Goal: Information Seeking & Learning: Learn about a topic

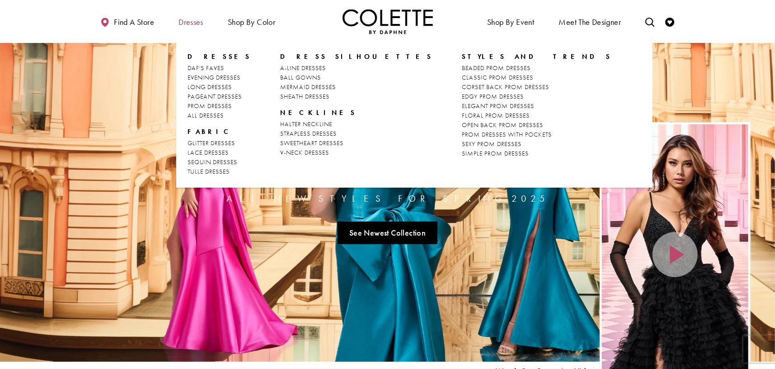
click at [190, 19] on span "Dresses" at bounding box center [191, 22] width 25 height 9
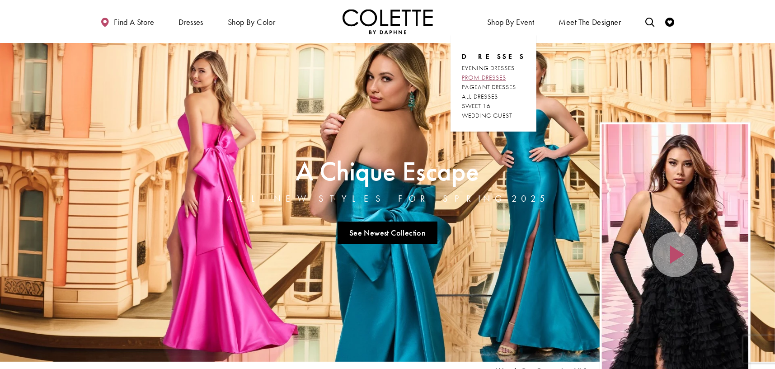
click at [501, 74] on span "PROM DRESSES" at bounding box center [484, 77] width 44 height 8
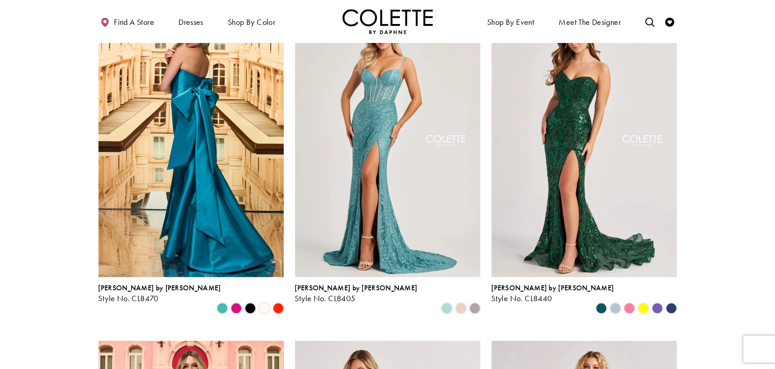
scroll to position [271, 0]
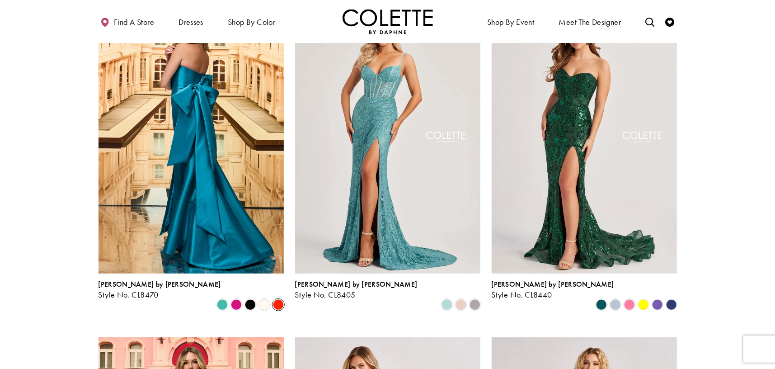
click at [277, 299] on span "Product List" at bounding box center [278, 304] width 11 height 11
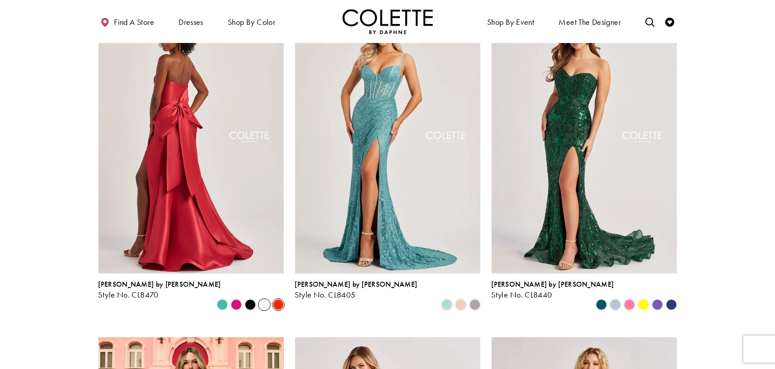
click at [266, 299] on span "Product List" at bounding box center [264, 304] width 11 height 11
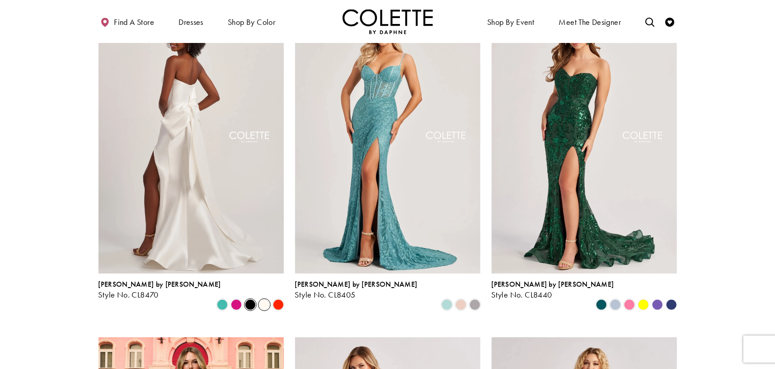
click at [246, 299] on span "Product List" at bounding box center [250, 304] width 11 height 11
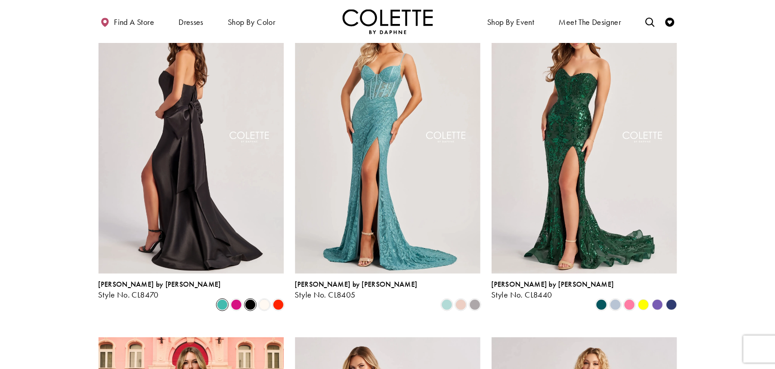
click at [227, 299] on span "Product List" at bounding box center [222, 304] width 11 height 11
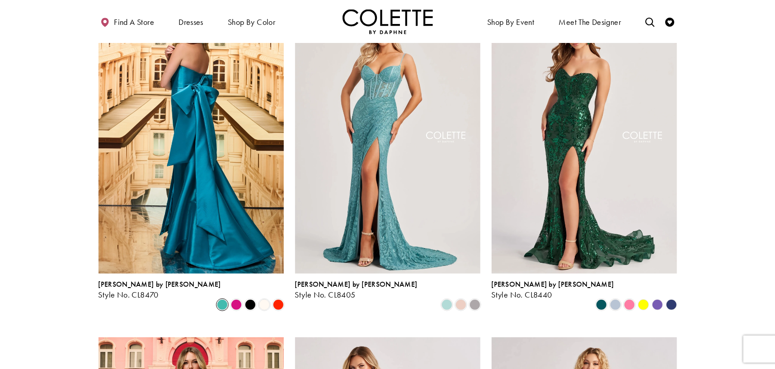
click at [205, 297] on div "Product List" at bounding box center [229, 304] width 112 height 14
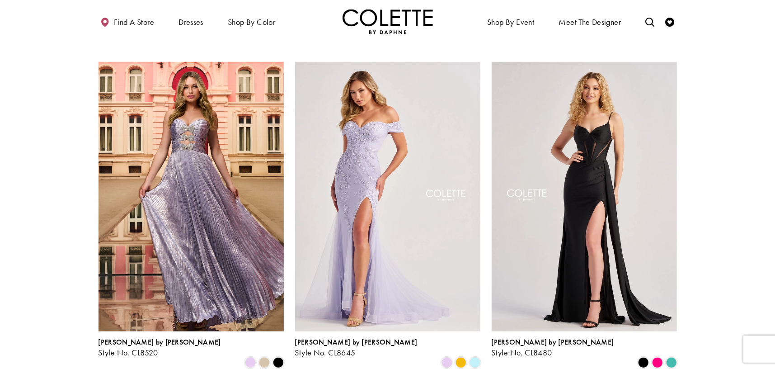
scroll to position [542, 0]
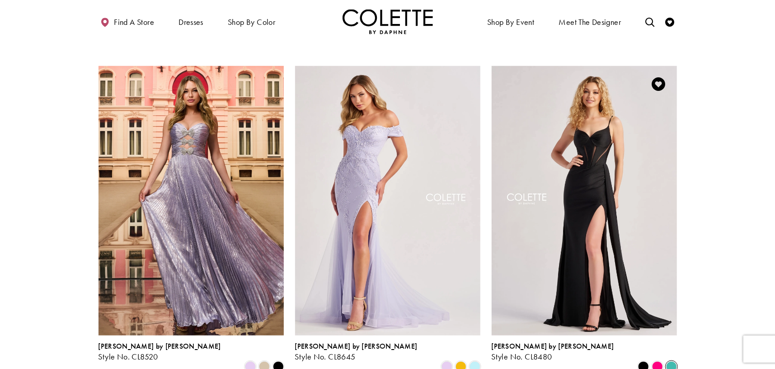
click at [672, 361] on span "Product List" at bounding box center [671, 366] width 11 height 11
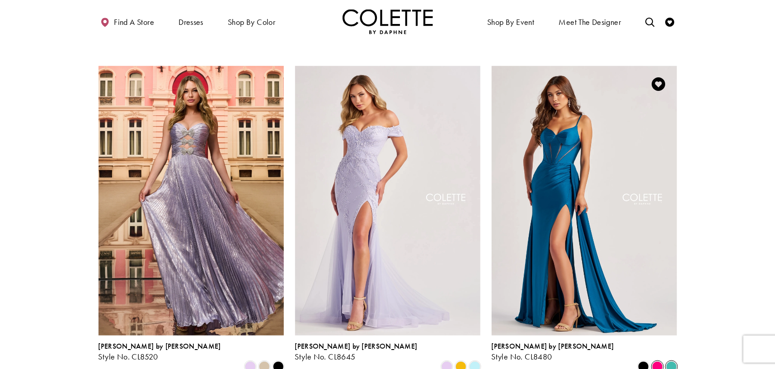
click at [660, 361] on span "Product List" at bounding box center [657, 366] width 11 height 11
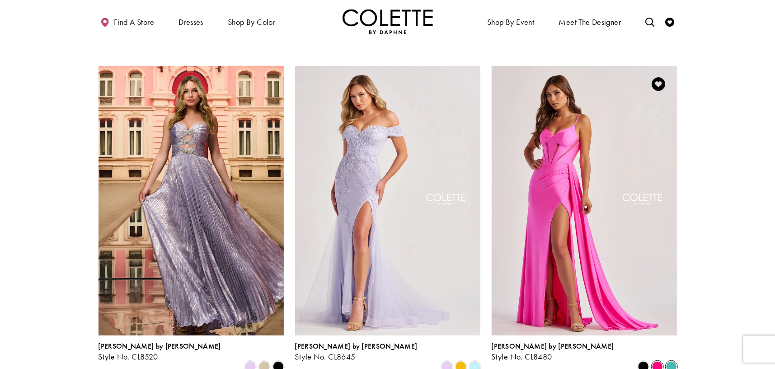
click at [672, 361] on span "Product List" at bounding box center [671, 366] width 11 height 11
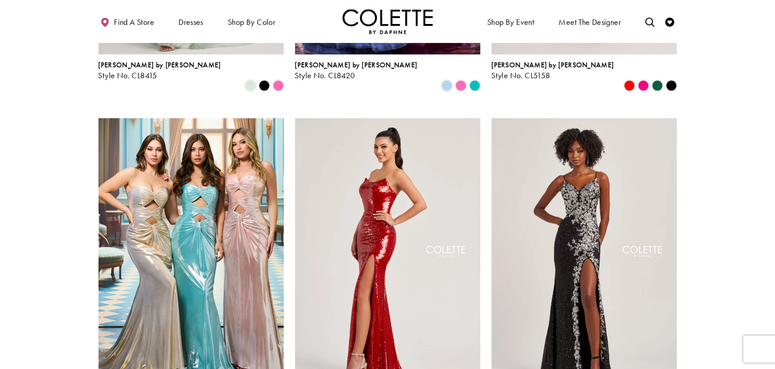
scroll to position [1491, 0]
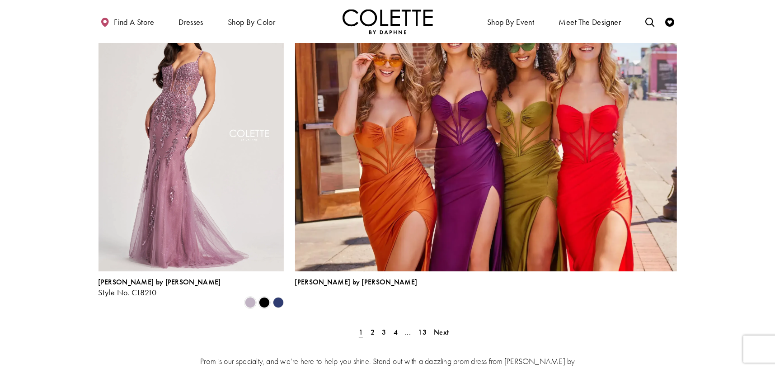
scroll to position [2079, 0]
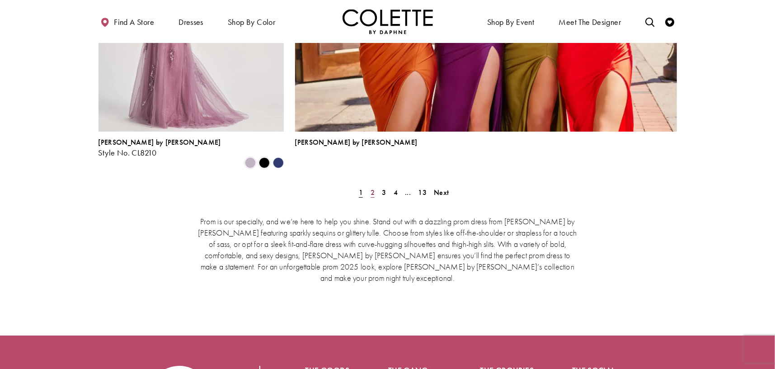
click at [374, 188] on span "2" at bounding box center [373, 192] width 4 height 9
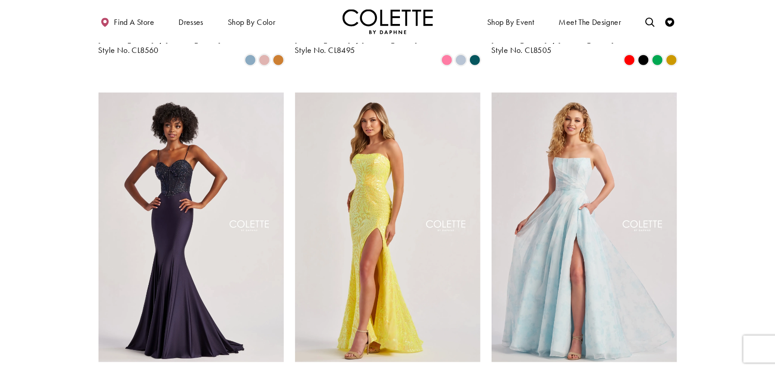
scroll to position [865, 0]
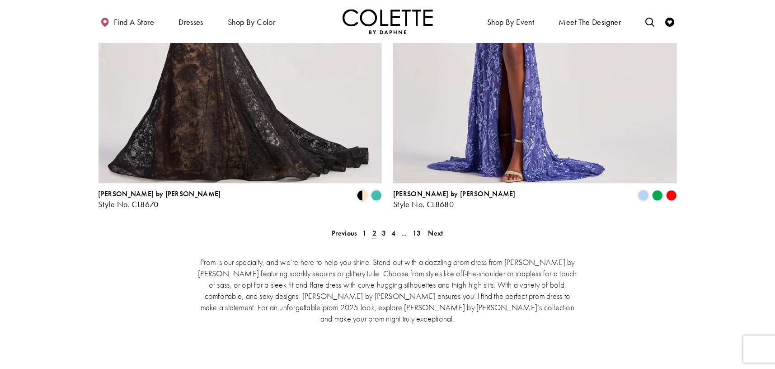
scroll to position [1859, 0]
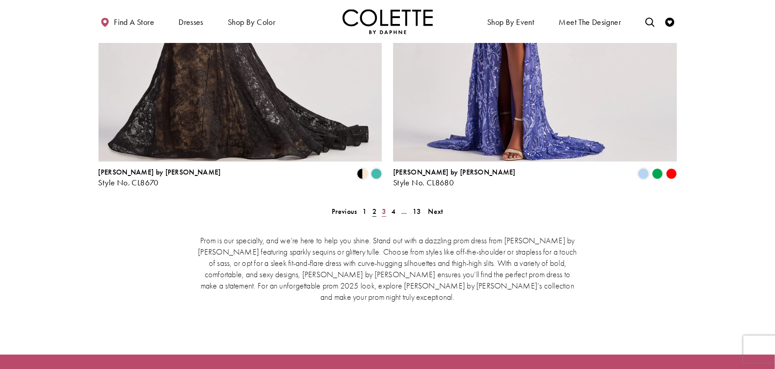
click at [388, 205] on link "3" at bounding box center [383, 211] width 9 height 13
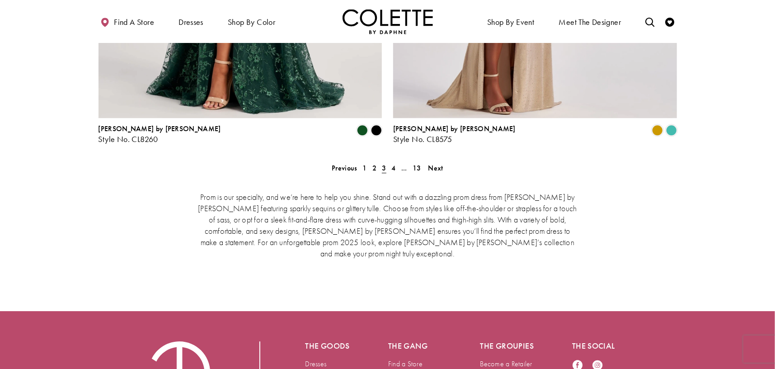
scroll to position [1904, 0]
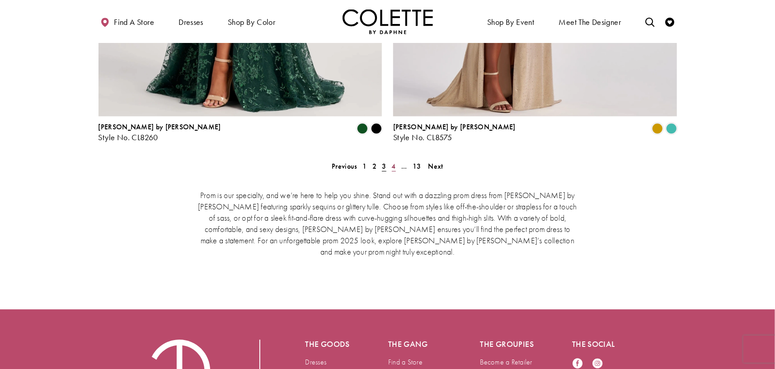
click at [396, 160] on link "4" at bounding box center [393, 166] width 9 height 13
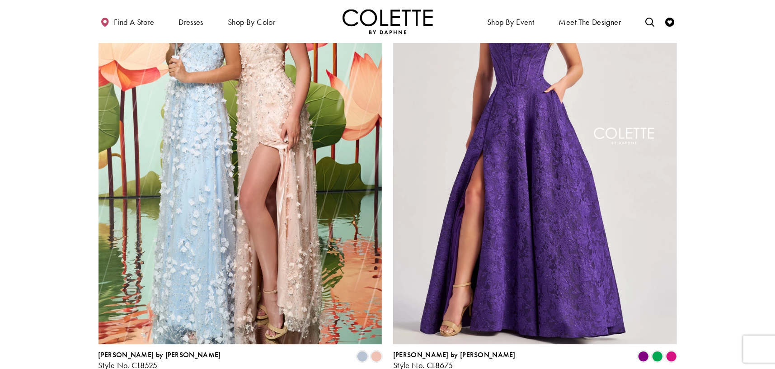
scroll to position [1723, 0]
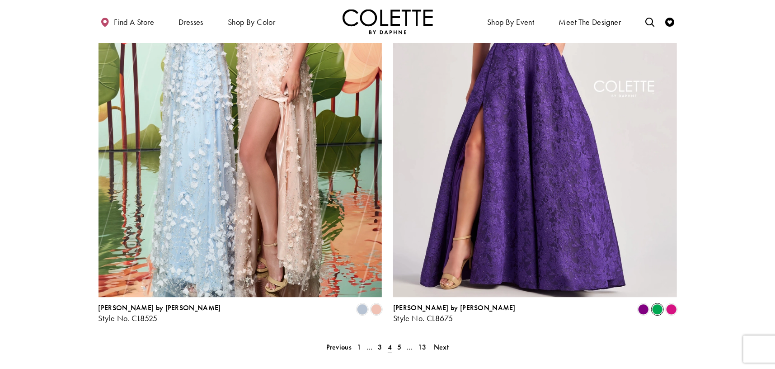
click at [657, 304] on span "Product List" at bounding box center [657, 309] width 11 height 11
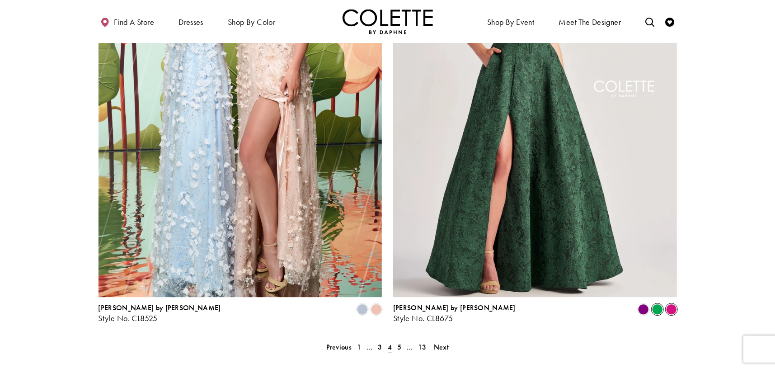
click at [673, 304] on span "Product List" at bounding box center [671, 309] width 11 height 11
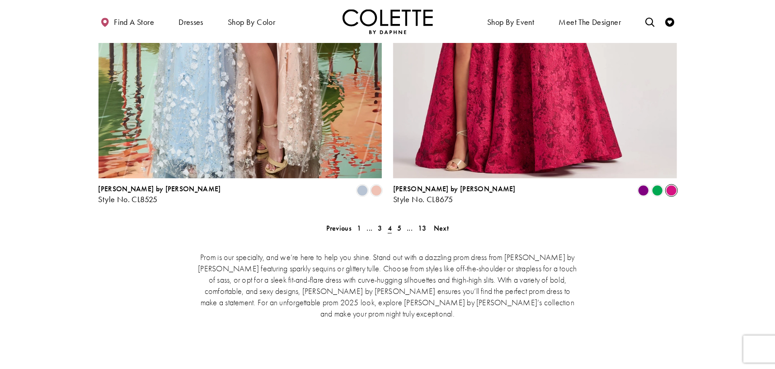
scroll to position [1859, 0]
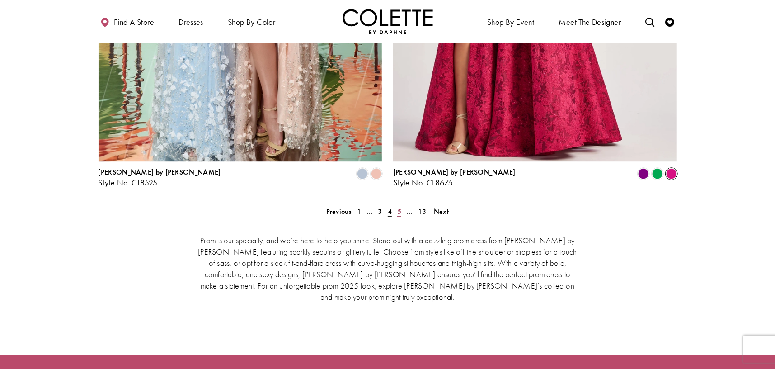
click at [402, 205] on link "5" at bounding box center [399, 211] width 9 height 13
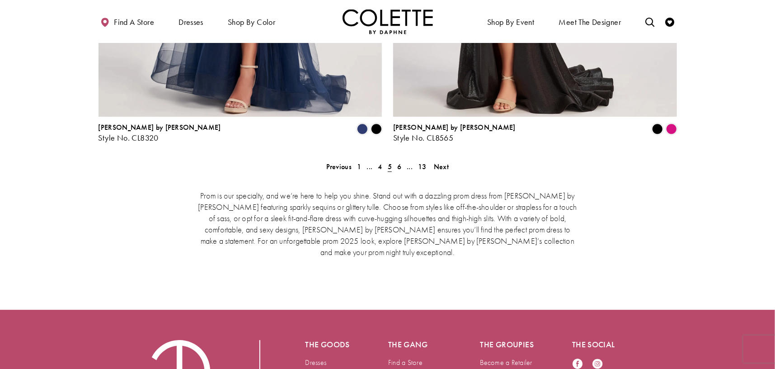
scroll to position [1904, 0]
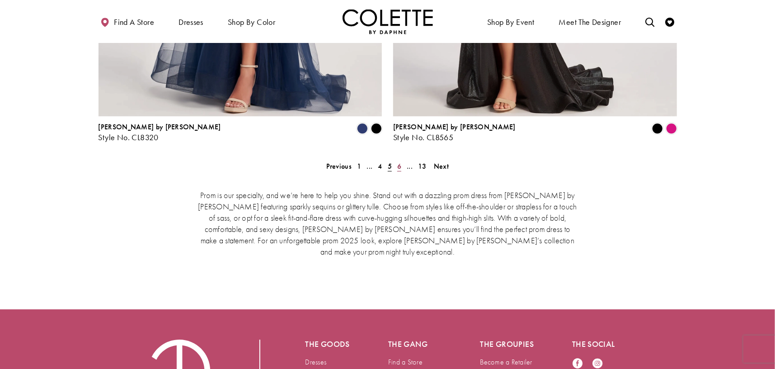
click at [401, 160] on link "6" at bounding box center [399, 166] width 9 height 13
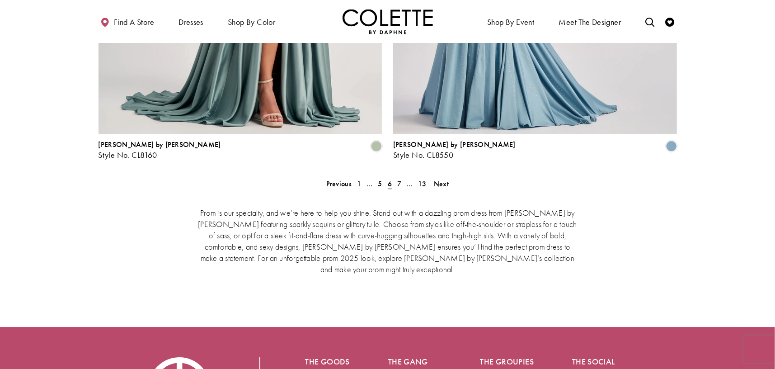
scroll to position [1904, 0]
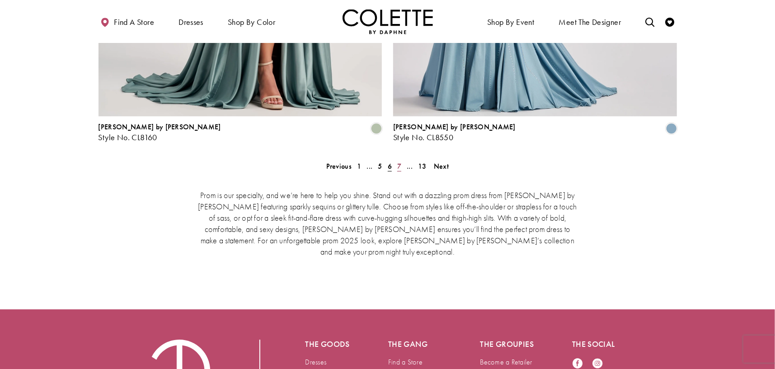
click at [398, 161] on span "7" at bounding box center [399, 165] width 4 height 9
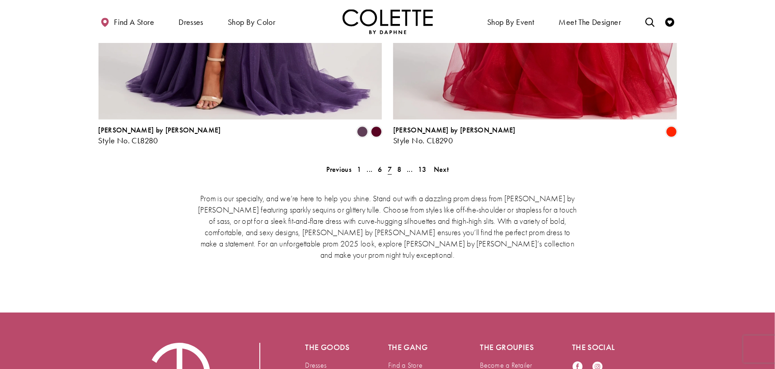
scroll to position [1904, 0]
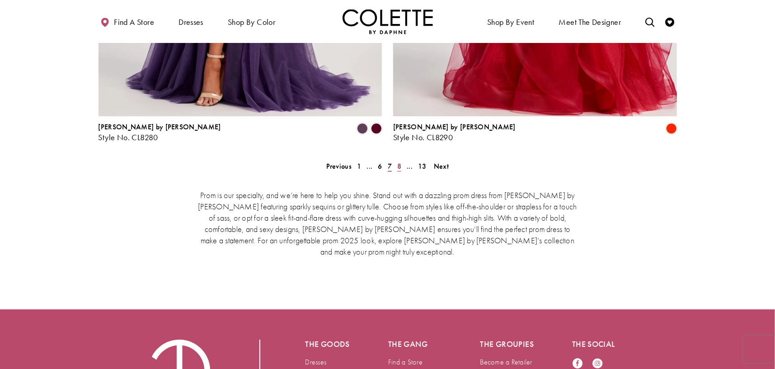
click at [398, 161] on span "8" at bounding box center [399, 165] width 4 height 9
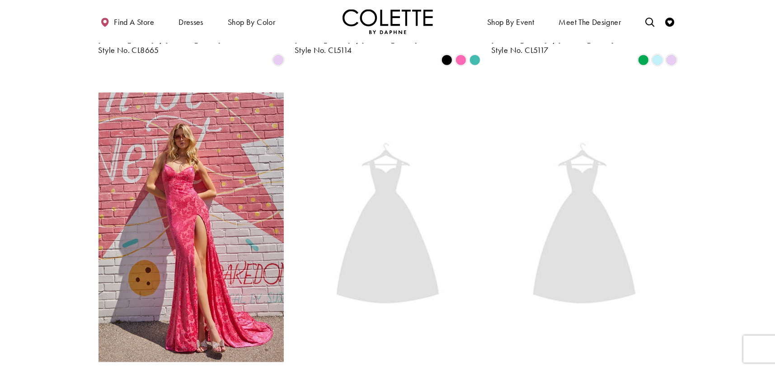
scroll to position [865, 0]
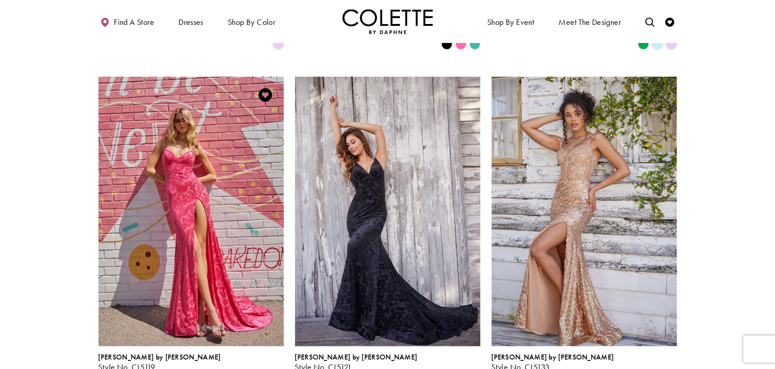
drag, startPoint x: 248, startPoint y: 338, endPoint x: 252, endPoint y: 342, distance: 5.4
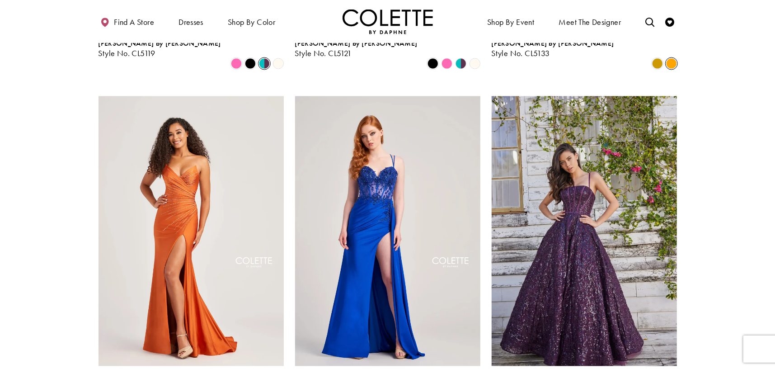
scroll to position [1226, 0]
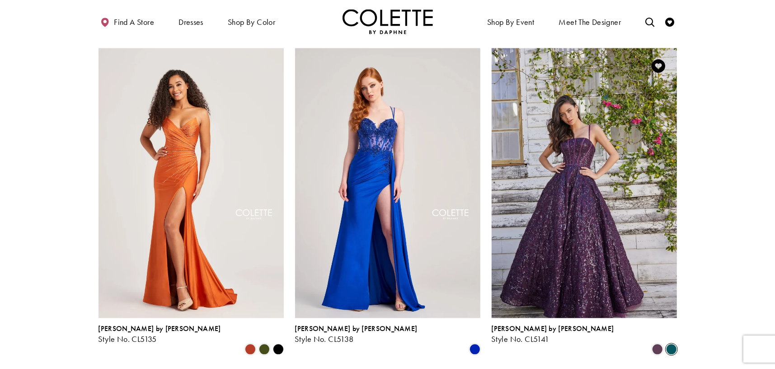
click at [669, 344] on span "Product List" at bounding box center [671, 349] width 11 height 11
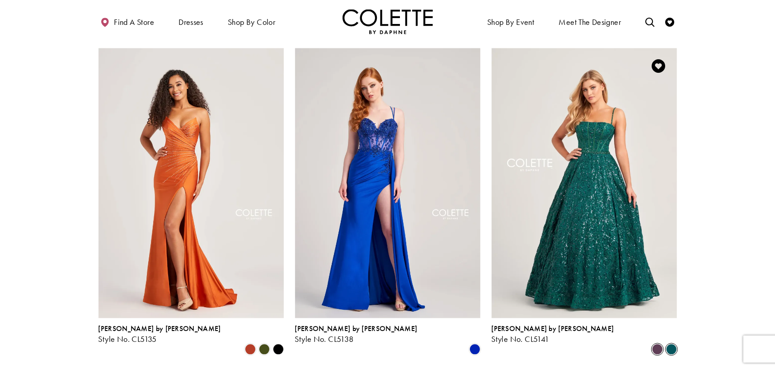
click at [661, 344] on span "Product List" at bounding box center [657, 349] width 11 height 11
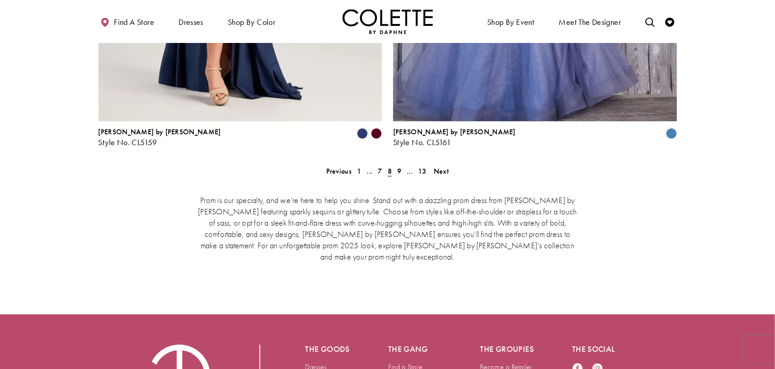
scroll to position [1904, 0]
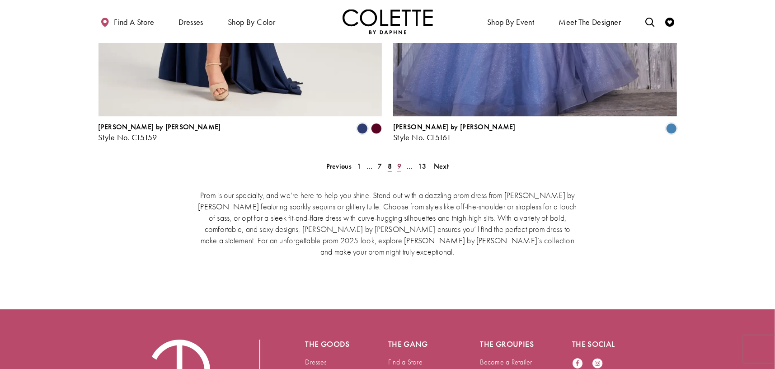
click at [400, 161] on span "9" at bounding box center [399, 165] width 4 height 9
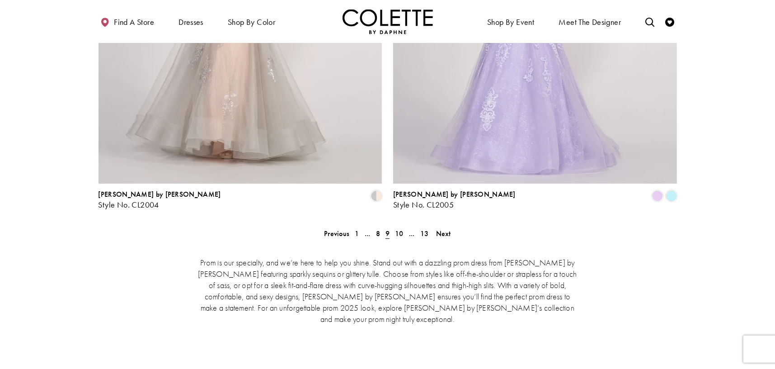
scroll to position [1859, 0]
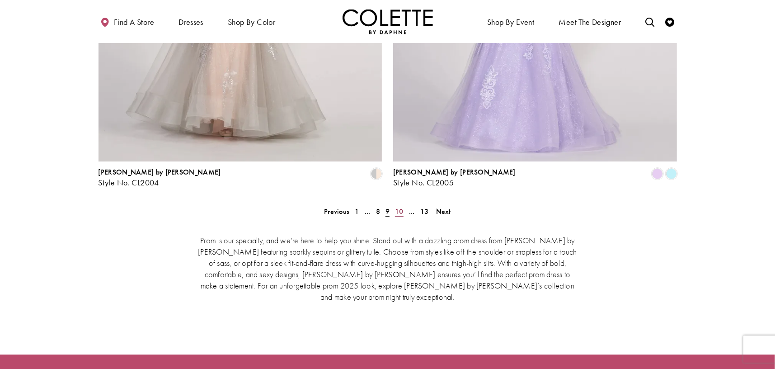
click at [400, 207] on span "10" at bounding box center [399, 211] width 9 height 9
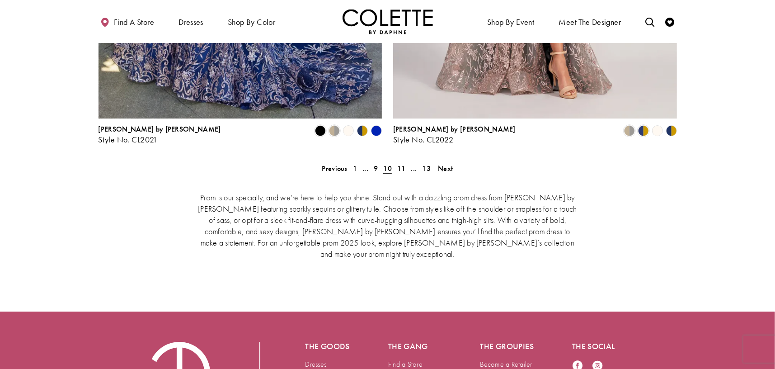
scroll to position [1904, 0]
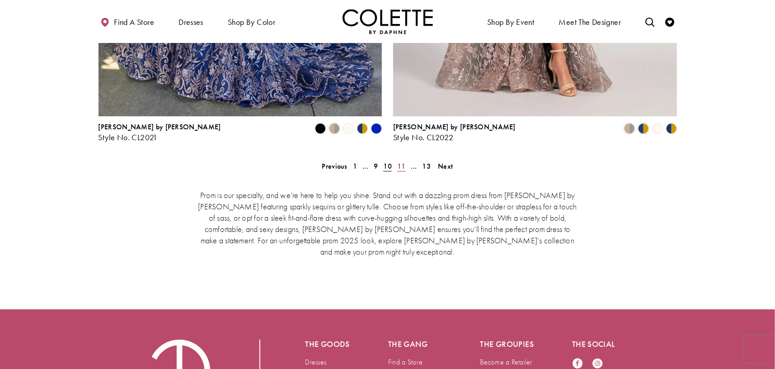
click at [399, 161] on span "11" at bounding box center [401, 165] width 9 height 9
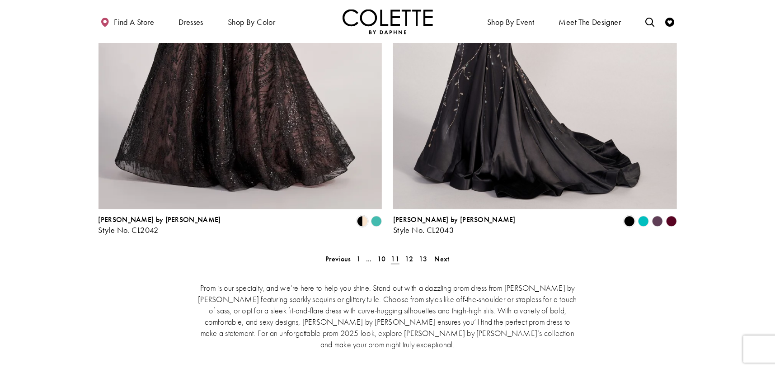
scroll to position [1814, 0]
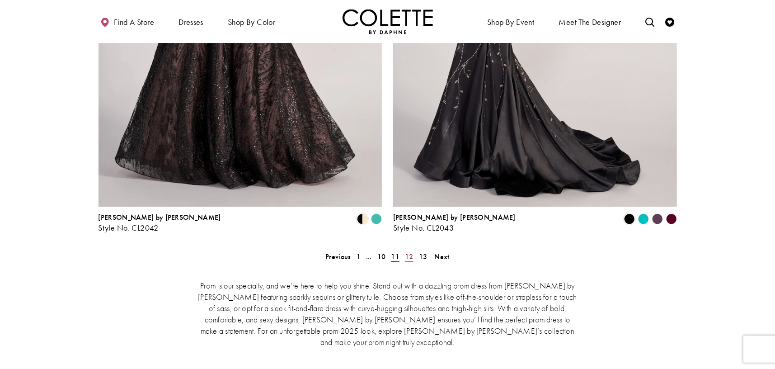
click at [413, 250] on link "12" at bounding box center [409, 256] width 14 height 13
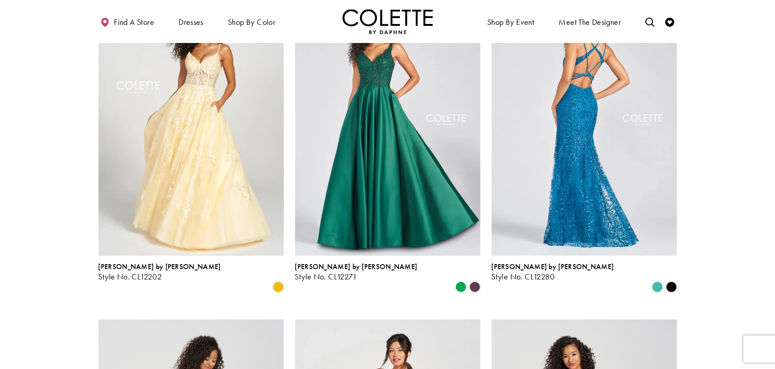
scroll to position [910, 0]
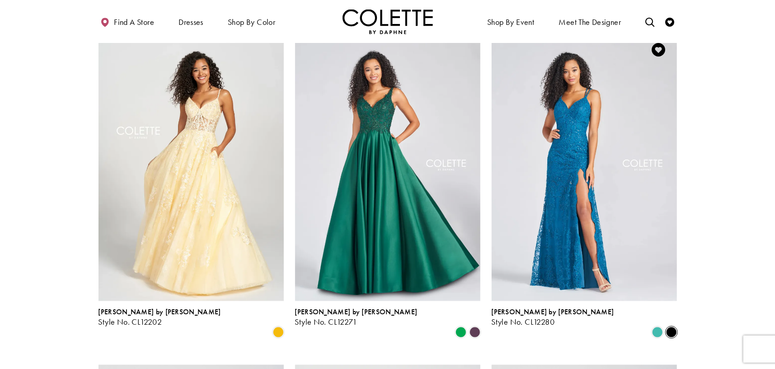
click at [671, 327] on span "Product List" at bounding box center [671, 332] width 11 height 11
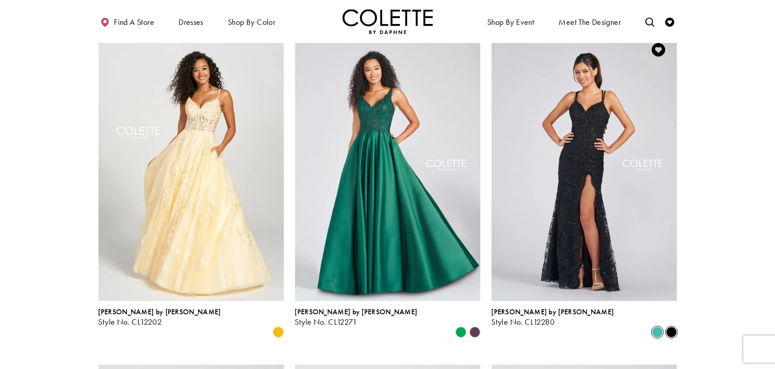
click at [654, 327] on span "Product List" at bounding box center [657, 332] width 11 height 11
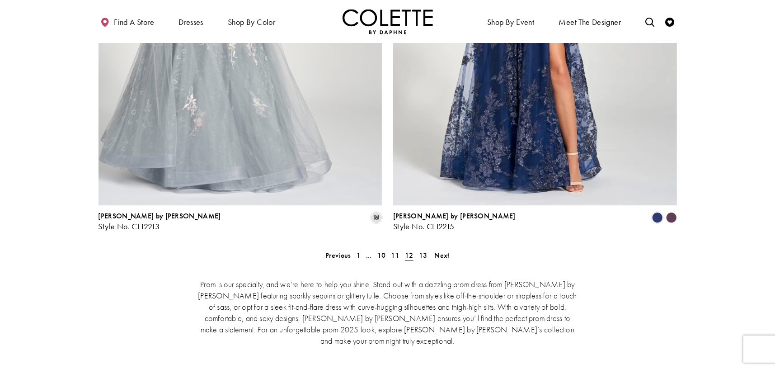
scroll to position [1814, 0]
click at [424, 252] on span "13" at bounding box center [423, 256] width 9 height 9
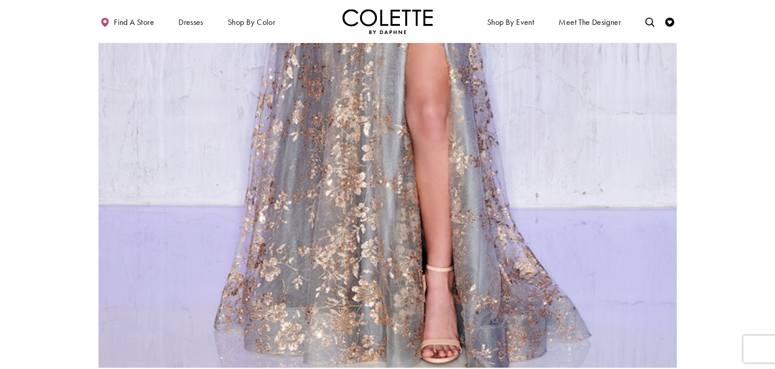
scroll to position [1904, 0]
